Goal: Task Accomplishment & Management: Manage account settings

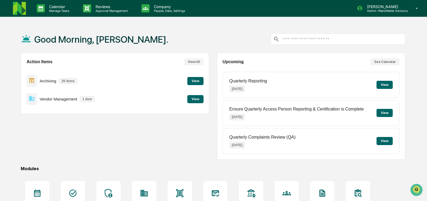
click at [195, 99] on button "View" at bounding box center [195, 99] width 16 height 8
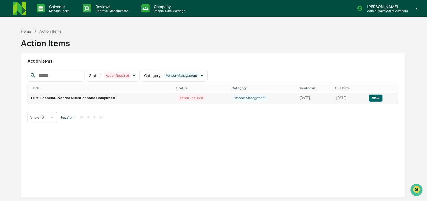
click at [377, 98] on button "View" at bounding box center [375, 97] width 14 height 7
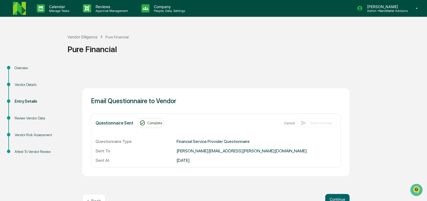
click at [242, 80] on div "Email Questionnaire to Vendor Questionnaire Sent Complete Cancel Send reminder …" at bounding box center [215, 140] width 297 height 153
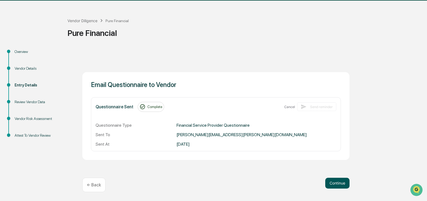
click at [335, 184] on button "Continue" at bounding box center [337, 182] width 24 height 11
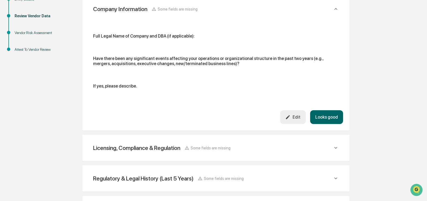
scroll to position [152, 0]
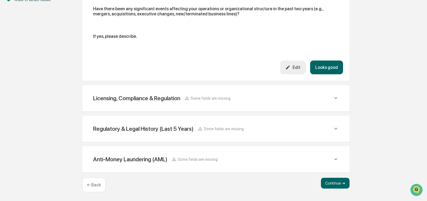
click at [309, 102] on div "Licensing, Compliance & Regulation Some fields are missing" at bounding box center [216, 97] width 254 height 13
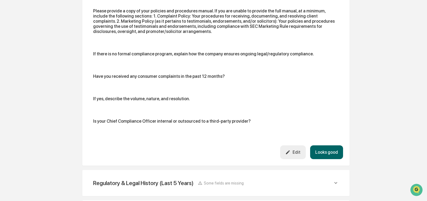
scroll to position [434, 0]
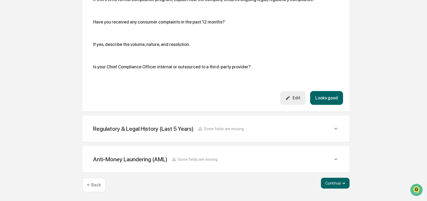
click at [281, 125] on div "Regulatory & Legal History (Last 5 Years) Some fields are missing" at bounding box center [213, 128] width 240 height 7
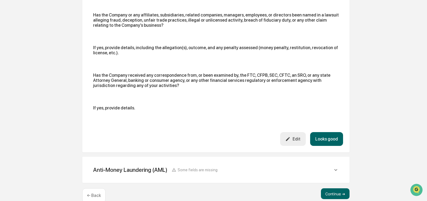
scroll to position [610, 0]
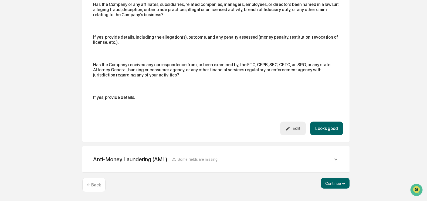
click at [272, 171] on div "Anti-Money Laundering (AML) Some fields are missing Describe or attach the Comp…" at bounding box center [215, 159] width 267 height 26
drag, startPoint x: 272, startPoint y: 171, endPoint x: 265, endPoint y: 161, distance: 12.5
click at [265, 161] on div "Anti-Money Laundering (AML) Some fields are missing Describe or attach the Comp…" at bounding box center [215, 159] width 267 height 26
click at [338, 159] on icon at bounding box center [336, 159] width 6 height 6
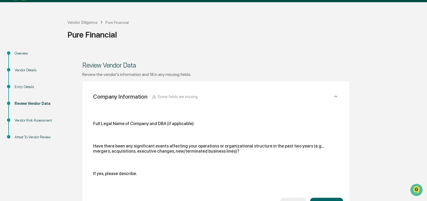
scroll to position [14, 0]
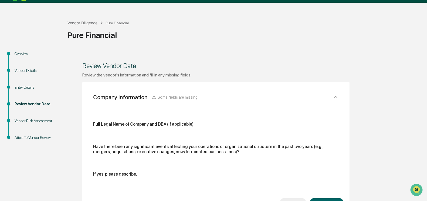
click at [28, 88] on div "Entry Details" at bounding box center [37, 87] width 44 height 6
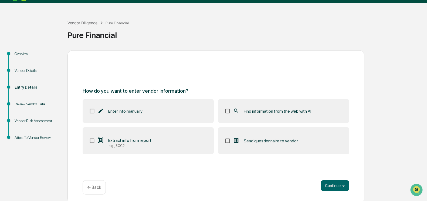
click at [30, 120] on div "Vendor Risk Assessment" at bounding box center [37, 121] width 44 height 6
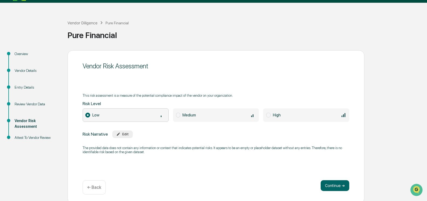
click at [30, 104] on div "Review Vendor Data" at bounding box center [37, 104] width 44 height 6
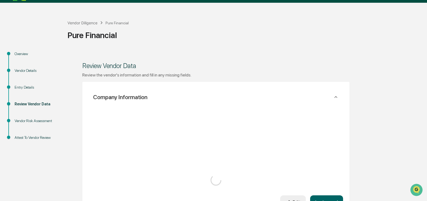
click at [28, 86] on div "Entry Details" at bounding box center [37, 87] width 44 height 6
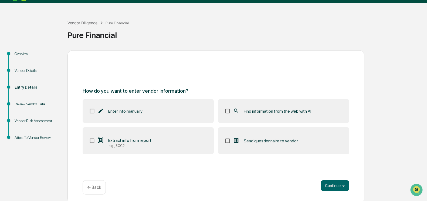
click at [30, 74] on div "Vendor Details" at bounding box center [36, 77] width 53 height 17
click at [27, 71] on div "Vendor Details" at bounding box center [37, 71] width 44 height 6
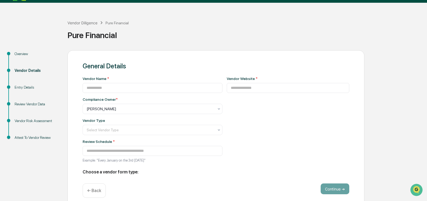
type input "**********"
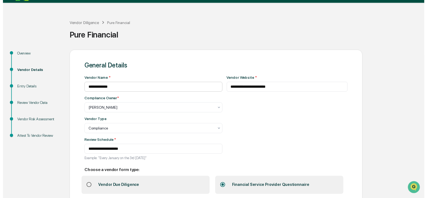
scroll to position [39, 0]
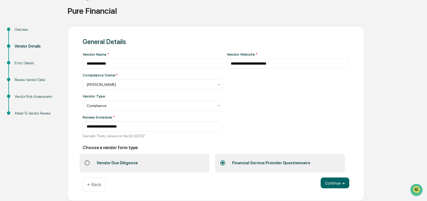
click at [22, 63] on div "Entry Details" at bounding box center [37, 63] width 44 height 6
click at [45, 156] on div "**********" at bounding box center [213, 113] width 421 height 175
click at [340, 182] on button "Continue ➔" at bounding box center [334, 182] width 29 height 11
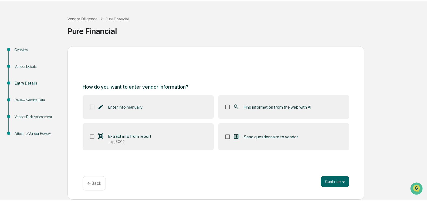
scroll to position [17, 0]
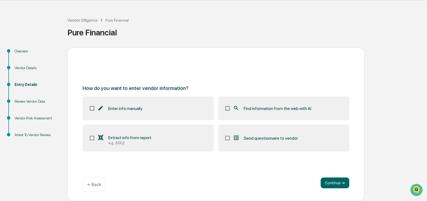
click at [330, 149] on label "Send questionnaire to vendor" at bounding box center [283, 137] width 131 height 27
click at [336, 180] on button "Continue ➔" at bounding box center [334, 182] width 29 height 11
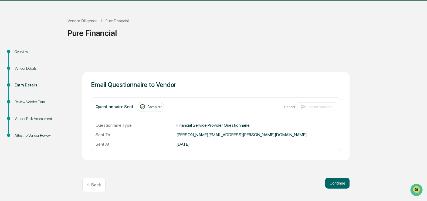
scroll to position [16, 0]
click at [335, 185] on button "Continue" at bounding box center [337, 182] width 24 height 11
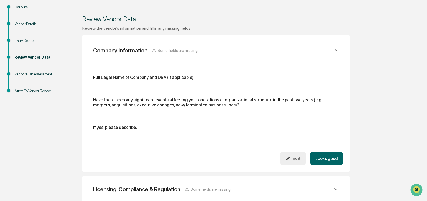
scroll to position [61, 0]
click at [254, 105] on div "Have there been any significant events affecting your operations or organizatio…" at bounding box center [215, 102] width 245 height 10
click at [231, 94] on div "Full Legal Name of Company and DBA (if applicable): Have there been any signifi…" at bounding box center [215, 103] width 245 height 59
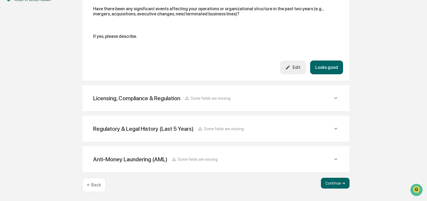
click at [217, 103] on div "Licensing, Compliance & Regulation Some fields are missing" at bounding box center [216, 97] width 254 height 13
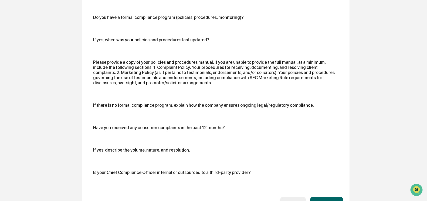
scroll to position [434, 0]
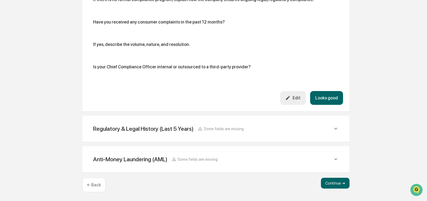
click at [211, 132] on div "Regulatory & Legal History (Last 5 Years) Some fields are missing" at bounding box center [168, 128] width 151 height 7
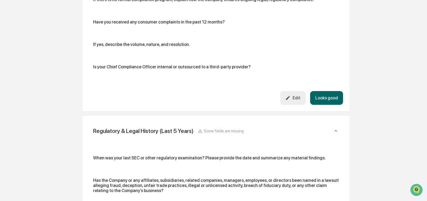
scroll to position [610, 0]
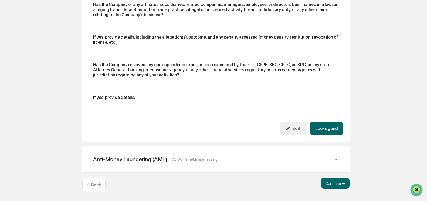
click at [203, 164] on div "Anti-Money Laundering (AML) Some fields are missing" at bounding box center [216, 158] width 254 height 13
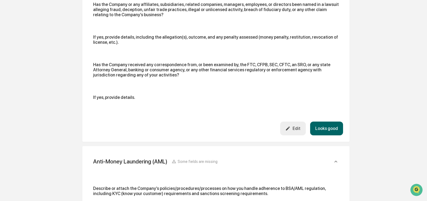
scroll to position [698, 0]
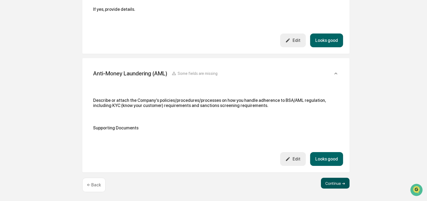
click at [329, 183] on button "Continue ➔" at bounding box center [335, 182] width 29 height 11
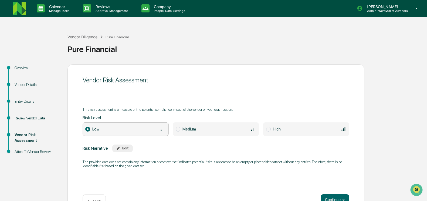
scroll to position [17, 0]
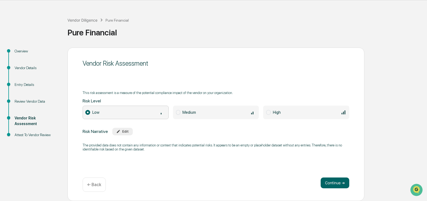
click at [25, 49] on div "Overview" at bounding box center [37, 51] width 44 height 6
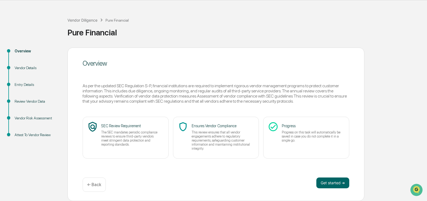
scroll to position [0, 0]
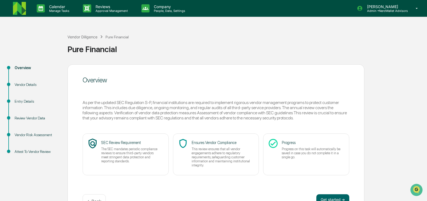
click at [18, 12] on img at bounding box center [19, 8] width 13 height 13
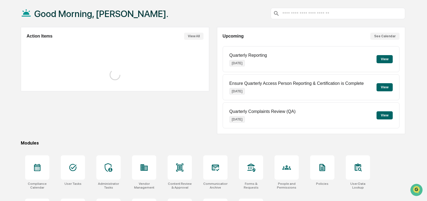
scroll to position [60, 0]
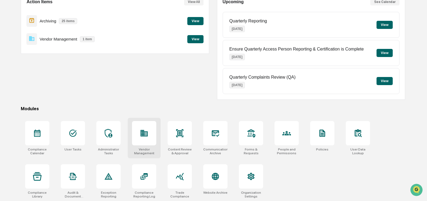
click at [150, 132] on div at bounding box center [144, 133] width 24 height 24
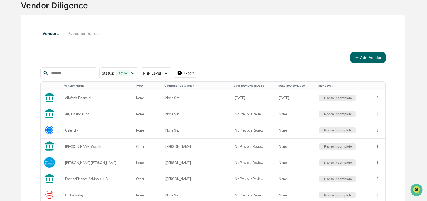
scroll to position [38, 0]
click at [82, 29] on button "Questionnaires" at bounding box center [84, 32] width 38 height 13
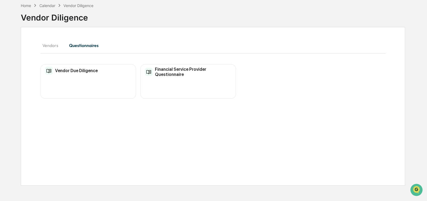
scroll to position [26, 0]
click at [165, 76] on h2 "Financial Service Provider Questionnaire" at bounding box center [193, 72] width 76 height 10
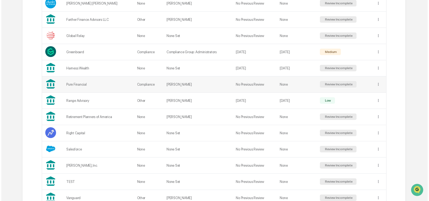
scroll to position [193, 0]
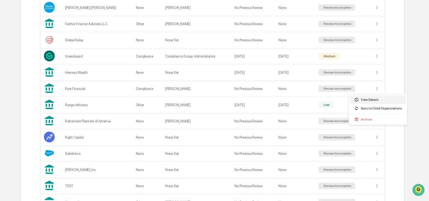
click at [377, 98] on div "View Details" at bounding box center [378, 99] width 56 height 9
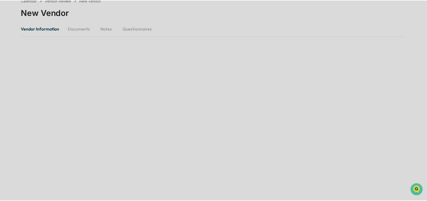
scroll to position [31, 0]
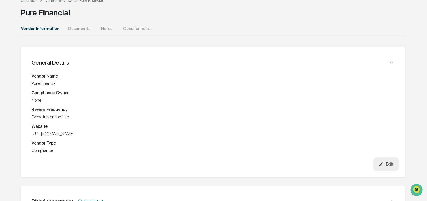
click at [137, 26] on button "Questionnaires" at bounding box center [138, 28] width 38 height 13
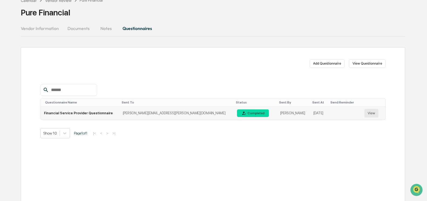
click at [370, 110] on button "View" at bounding box center [371, 113] width 14 height 9
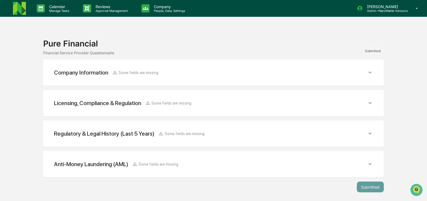
click at [346, 71] on div "Company Information Some fields are missing" at bounding box center [210, 72] width 313 height 7
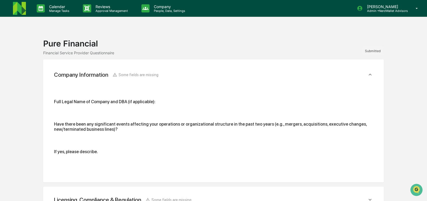
click at [346, 71] on div "Company Information Some fields are missing" at bounding box center [213, 75] width 327 height 18
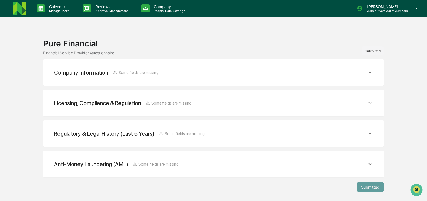
click at [336, 114] on div "Licensing, Compliance & Regulation Some fields are missing Do you claim any exe…" at bounding box center [213, 103] width 340 height 26
click at [325, 108] on div "Licensing, Compliance & Regulation Some fields are missing" at bounding box center [213, 102] width 327 height 13
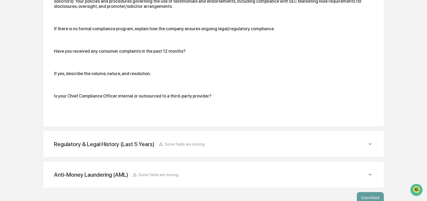
scroll to position [252, 0]
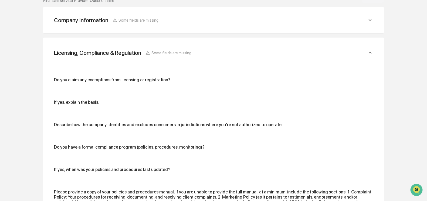
click at [266, 48] on div "Licensing, Compliance & Regulation Some fields are missing" at bounding box center [213, 53] width 327 height 18
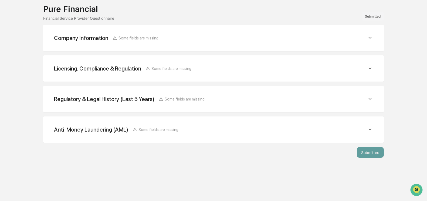
scroll to position [35, 0]
click at [254, 102] on div "Regulatory & Legal History (Last 5 Years) Some fields are missing" at bounding box center [213, 98] width 327 height 13
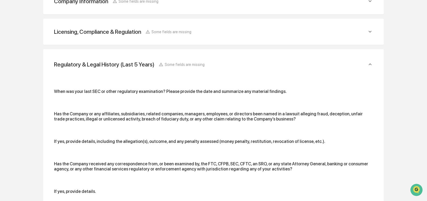
scroll to position [71, 0]
click at [232, 60] on div "Regulatory & Legal History (Last 5 Years) Some fields are missing" at bounding box center [213, 64] width 327 height 18
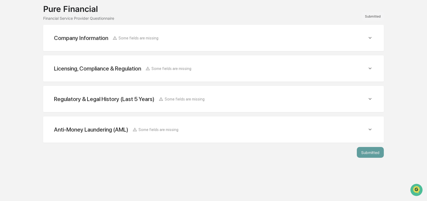
scroll to position [35, 0]
click at [230, 125] on div "Anti-Money Laundering (AML) Some fields are missing" at bounding box center [213, 129] width 327 height 13
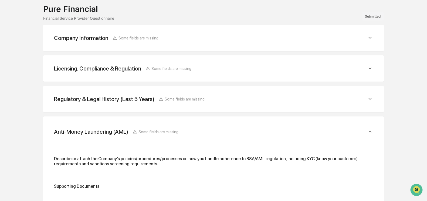
scroll to position [108, 0]
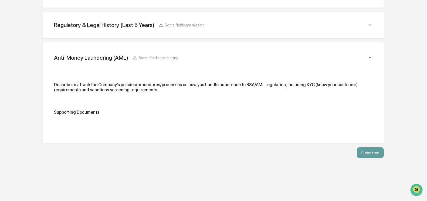
click at [230, 53] on div "Anti-Money Laundering (AML) Some fields are missing" at bounding box center [213, 58] width 327 height 18
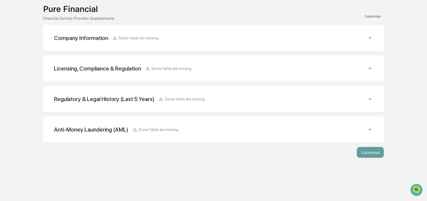
scroll to position [35, 0]
click at [243, 103] on div "Regulatory & Legal History (Last 5 Years) Some fields are missing" at bounding box center [213, 98] width 327 height 13
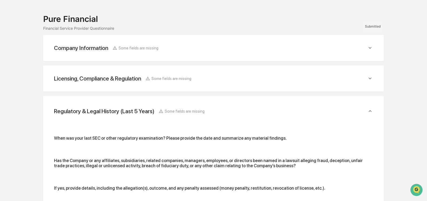
scroll to position [22, 0]
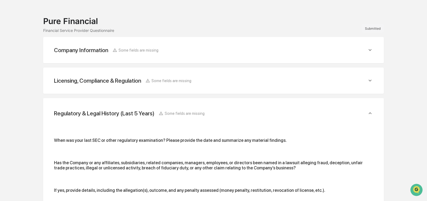
click at [242, 113] on div "Regulatory & Legal History (Last 5 Years) Some fields are missing" at bounding box center [210, 113] width 313 height 7
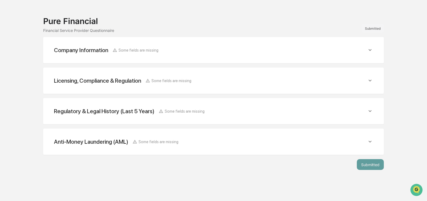
click at [238, 73] on div "Licensing, Compliance & Regulation Some fields are missing Do you claim any exe…" at bounding box center [213, 80] width 340 height 26
click at [238, 78] on div "Licensing, Compliance & Regulation Some fields are missing" at bounding box center [210, 80] width 313 height 7
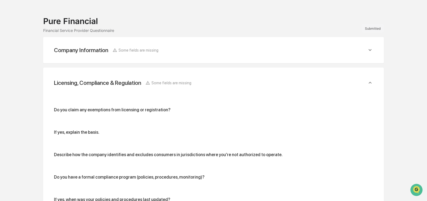
click at [238, 78] on div "Licensing, Compliance & Regulation Some fields are missing" at bounding box center [213, 83] width 327 height 18
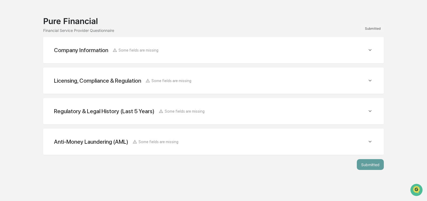
click at [224, 53] on div "Company Information Some fields are missing" at bounding box center [210, 50] width 313 height 7
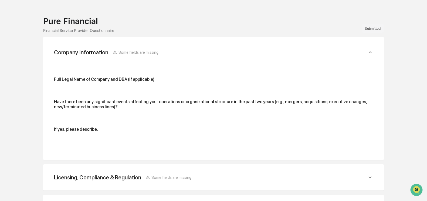
click at [224, 53] on div "Company Information Some fields are missing" at bounding box center [210, 52] width 313 height 7
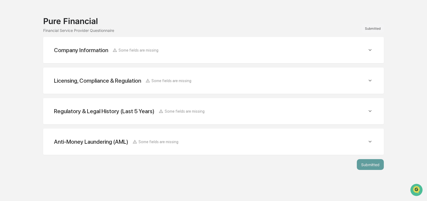
scroll to position [0, 0]
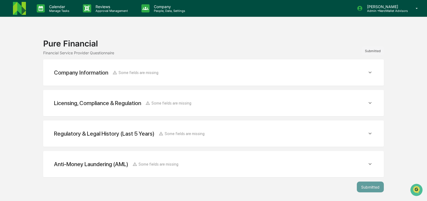
click at [21, 15] on img at bounding box center [19, 8] width 13 height 13
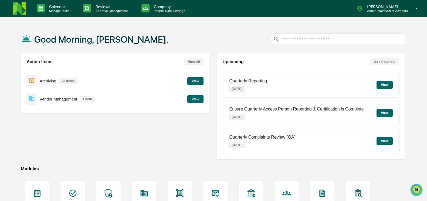
scroll to position [60, 0]
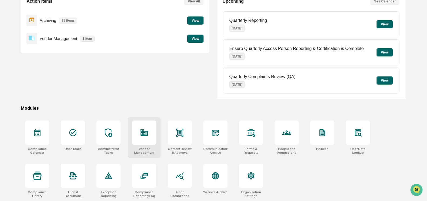
click at [142, 139] on div at bounding box center [144, 132] width 24 height 24
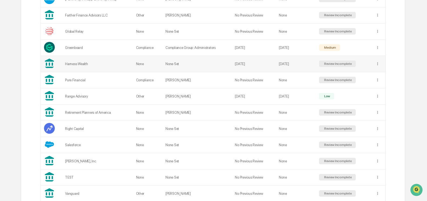
scroll to position [202, 0]
click at [251, 84] on td "No Previous Review" at bounding box center [253, 80] width 44 height 16
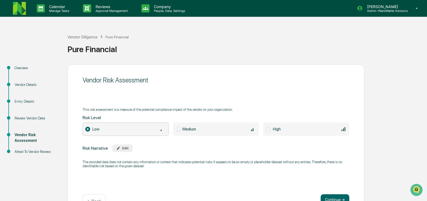
scroll to position [17, 0]
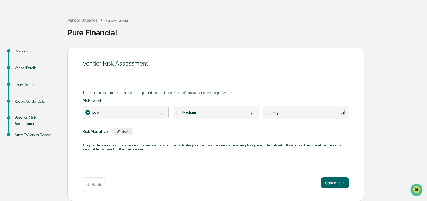
click at [21, 50] on div "Overview" at bounding box center [37, 51] width 44 height 6
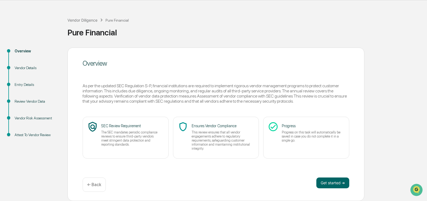
click at [26, 67] on div "Vendor Details" at bounding box center [37, 68] width 44 height 6
click at [328, 187] on button "Get started ➔" at bounding box center [332, 182] width 33 height 11
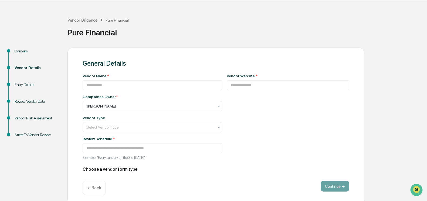
type input "**********"
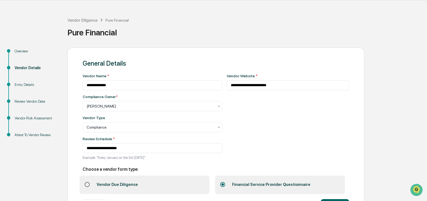
scroll to position [39, 0]
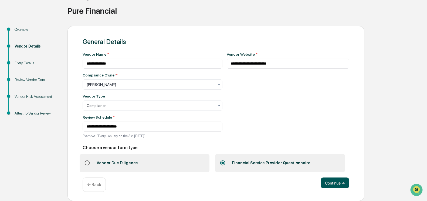
click at [333, 185] on button "Continue ➔" at bounding box center [334, 182] width 29 height 11
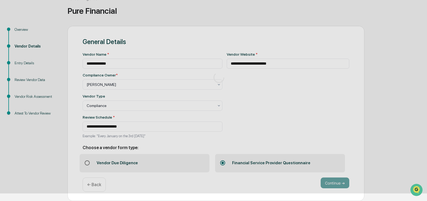
scroll to position [17, 0]
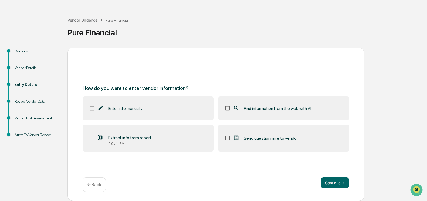
click at [240, 135] on div "Send questionnaire to vendor" at bounding box center [265, 138] width 65 height 6
click at [339, 183] on button "Continue ➔" at bounding box center [334, 182] width 29 height 11
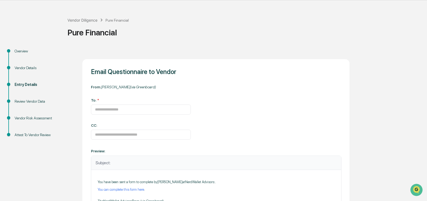
scroll to position [16, 0]
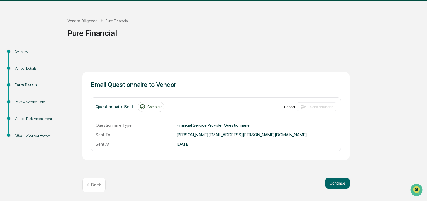
click at [291, 108] on button "Cancel" at bounding box center [289, 106] width 11 height 9
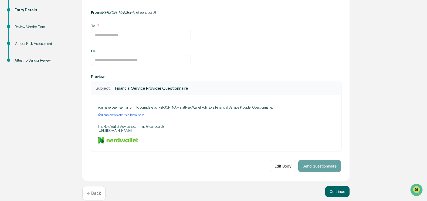
scroll to position [91, 0]
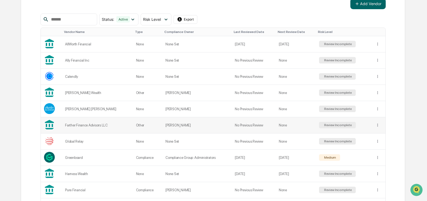
scroll to position [168, 0]
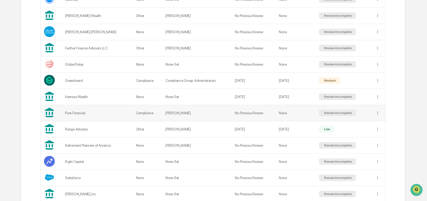
click at [143, 115] on td "Compliance" at bounding box center [148, 113] width 30 height 16
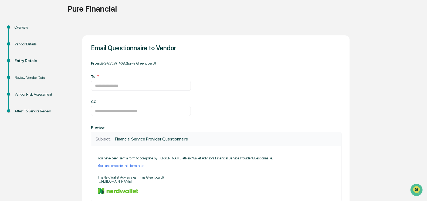
scroll to position [40, 0]
click at [32, 45] on div "Vendor Details" at bounding box center [37, 45] width 44 height 6
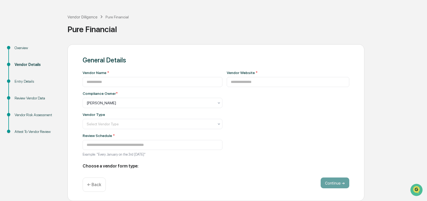
type input "**********"
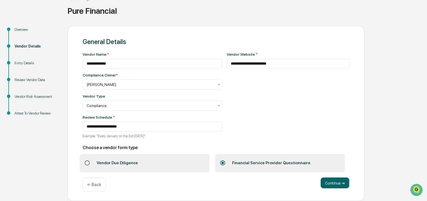
click at [30, 62] on div "Entry Details" at bounding box center [37, 63] width 44 height 6
click at [25, 59] on div "Vendor Details" at bounding box center [36, 52] width 53 height 17
click at [25, 61] on div "Entry Details" at bounding box center [37, 63] width 44 height 6
click at [100, 182] on p "← Back" at bounding box center [94, 184] width 14 height 5
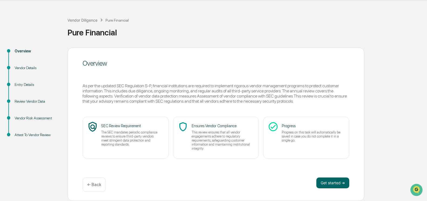
scroll to position [0, 0]
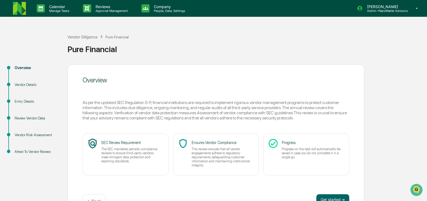
click at [17, 11] on img at bounding box center [19, 8] width 13 height 13
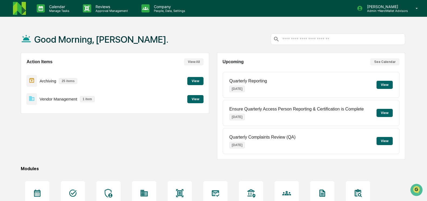
click at [193, 100] on button "View" at bounding box center [195, 99] width 16 height 8
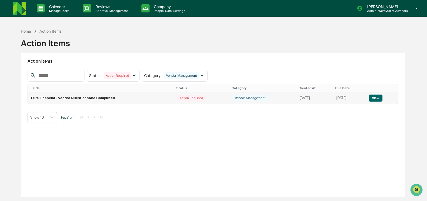
click at [378, 98] on button "View" at bounding box center [375, 97] width 14 height 7
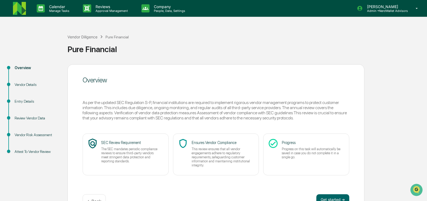
scroll to position [17, 0]
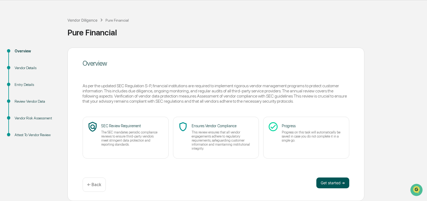
click at [335, 183] on button "Get started ➔" at bounding box center [332, 182] width 33 height 11
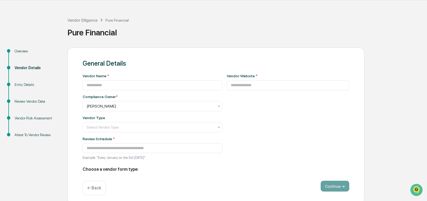
type input "**********"
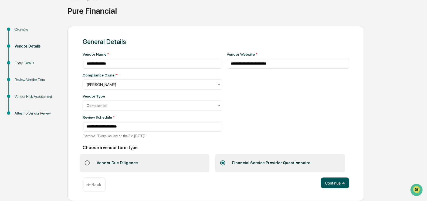
click at [333, 180] on button "Continue ➔" at bounding box center [334, 182] width 29 height 11
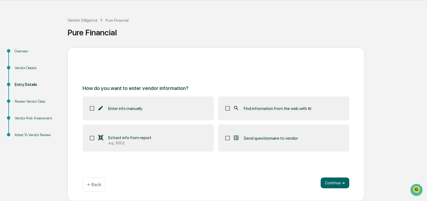
click at [289, 143] on label "Send questionnaire to vendor" at bounding box center [283, 137] width 131 height 27
click at [334, 180] on button "Continue ➔" at bounding box center [334, 182] width 29 height 11
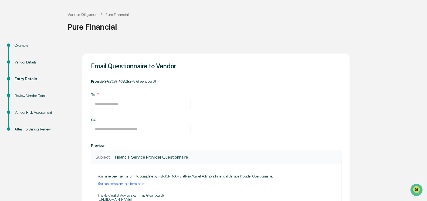
scroll to position [0, 0]
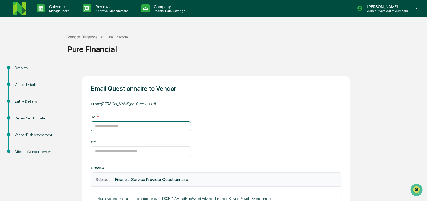
click at [165, 127] on input at bounding box center [141, 126] width 100 height 10
click at [205, 141] on div "Email Questionnaire to Vendor From: Christopher Dingler (via Greenboard) To: * …" at bounding box center [215, 174] width 267 height 196
click at [21, 8] on img at bounding box center [19, 8] width 13 height 13
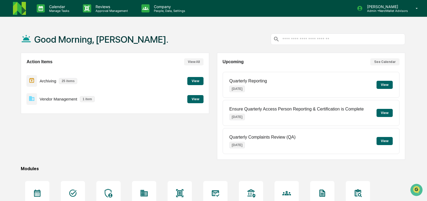
click at [196, 99] on button "View" at bounding box center [195, 99] width 16 height 8
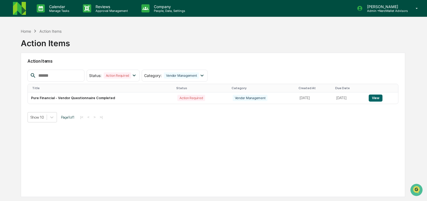
click at [347, 133] on div "Action Items Status : Action Required Select/Deselect All Action Required Resol…" at bounding box center [213, 125] width 384 height 144
click at [379, 98] on button "View" at bounding box center [375, 97] width 14 height 7
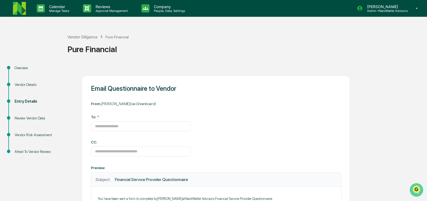
click at [415, 190] on icon "Open customer support" at bounding box center [415, 196] width 13 height 13
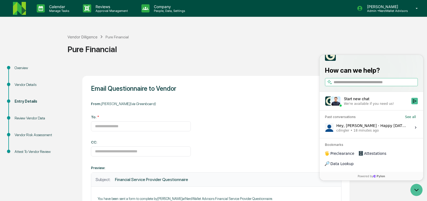
click at [373, 132] on div "Hey, Jack - Happy Friday! I hope you have been well. Craig Ricker brought up an…" at bounding box center [372, 127] width 72 height 10
click at [325, 128] on button "View issue" at bounding box center [325, 127] width 0 height 0
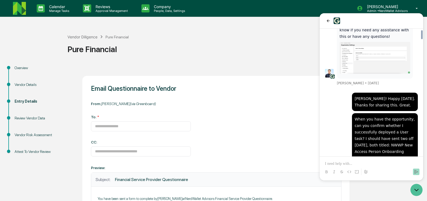
scroll to position [3189, 0]
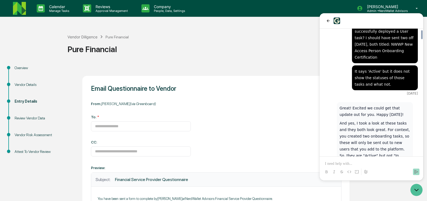
click at [353, 163] on p at bounding box center [371, 163] width 93 height 5
click at [230, 75] on div at bounding box center [215, 74] width 267 height 3
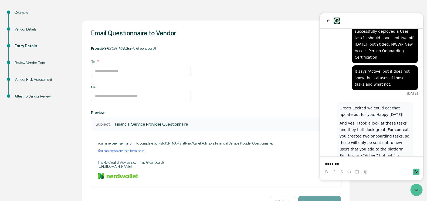
scroll to position [53, 0]
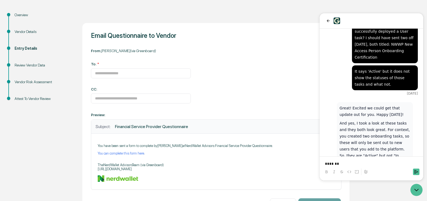
click at [351, 162] on p "*******" at bounding box center [371, 163] width 93 height 5
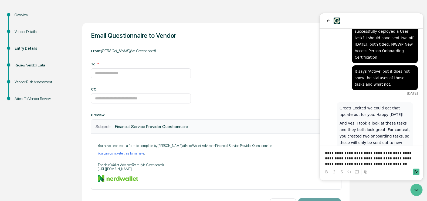
click at [377, 163] on p "**********" at bounding box center [371, 158] width 93 height 16
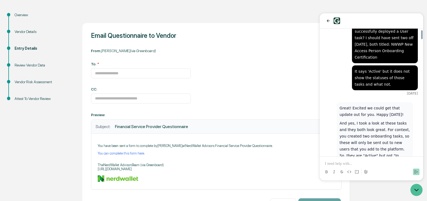
scroll to position [3252, 0]
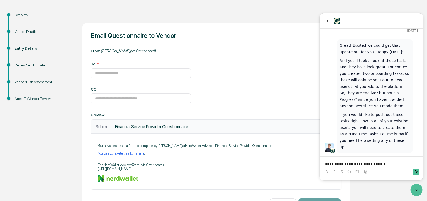
click at [399, 165] on p "**********" at bounding box center [371, 163] width 93 height 5
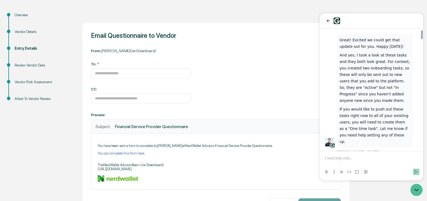
scroll to position [3282, 0]
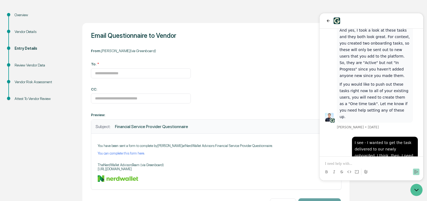
click at [329, 19] on icon "back" at bounding box center [328, 21] width 4 height 4
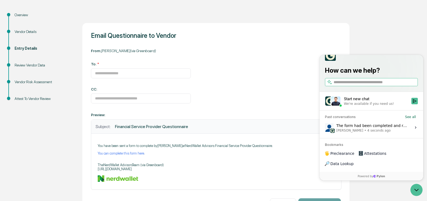
click at [370, 47] on div "Overview Vendor Details Entry Details Review Vendor Data Vendor Risk Assessment…" at bounding box center [213, 129] width 421 height 236
click at [415, 187] on icon "Open customer support" at bounding box center [415, 189] width 13 height 13
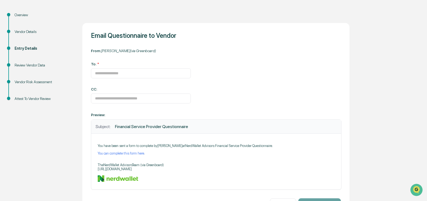
click at [223, 69] on div "Email Questionnaire to Vendor From: Christopher Dingler (via Greenboard) To: * …" at bounding box center [215, 121] width 267 height 196
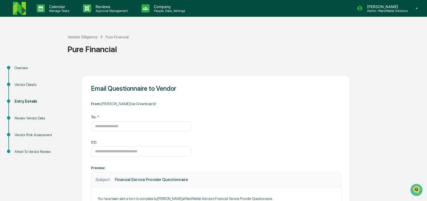
click at [26, 11] on img at bounding box center [19, 8] width 13 height 13
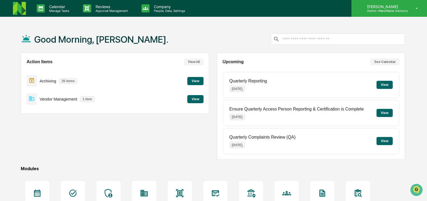
click at [388, 14] on div "Christopher Dingler Admin • NerdWallet Advisors" at bounding box center [389, 8] width 76 height 17
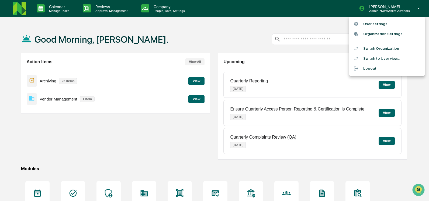
click at [382, 50] on li "Switch Organization" at bounding box center [388, 48] width 76 height 10
